Goal: Task Accomplishment & Management: Use online tool/utility

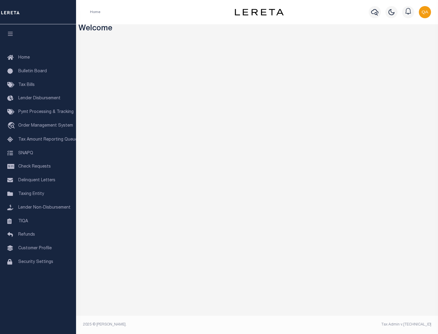
click at [38, 167] on span "Check Requests" at bounding box center [34, 167] width 33 height 4
select select "50"
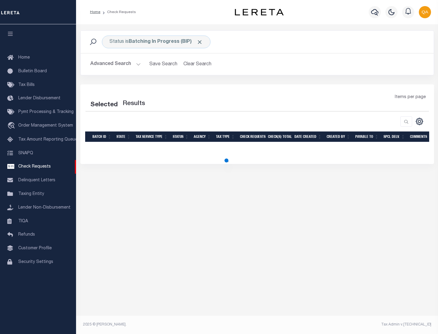
select select "50"
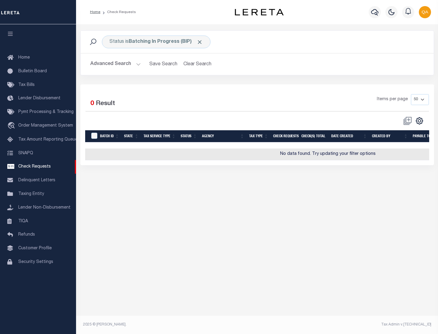
click at [200, 42] on span "Click to Remove" at bounding box center [199, 42] width 6 height 6
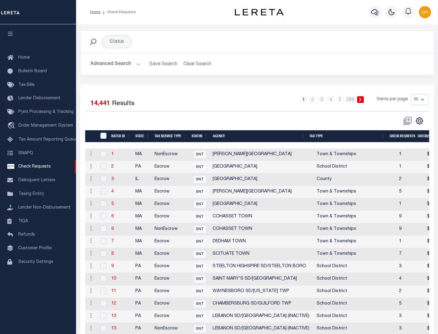
scroll to position [293, 0]
